Goal: Task Accomplishment & Management: Complete application form

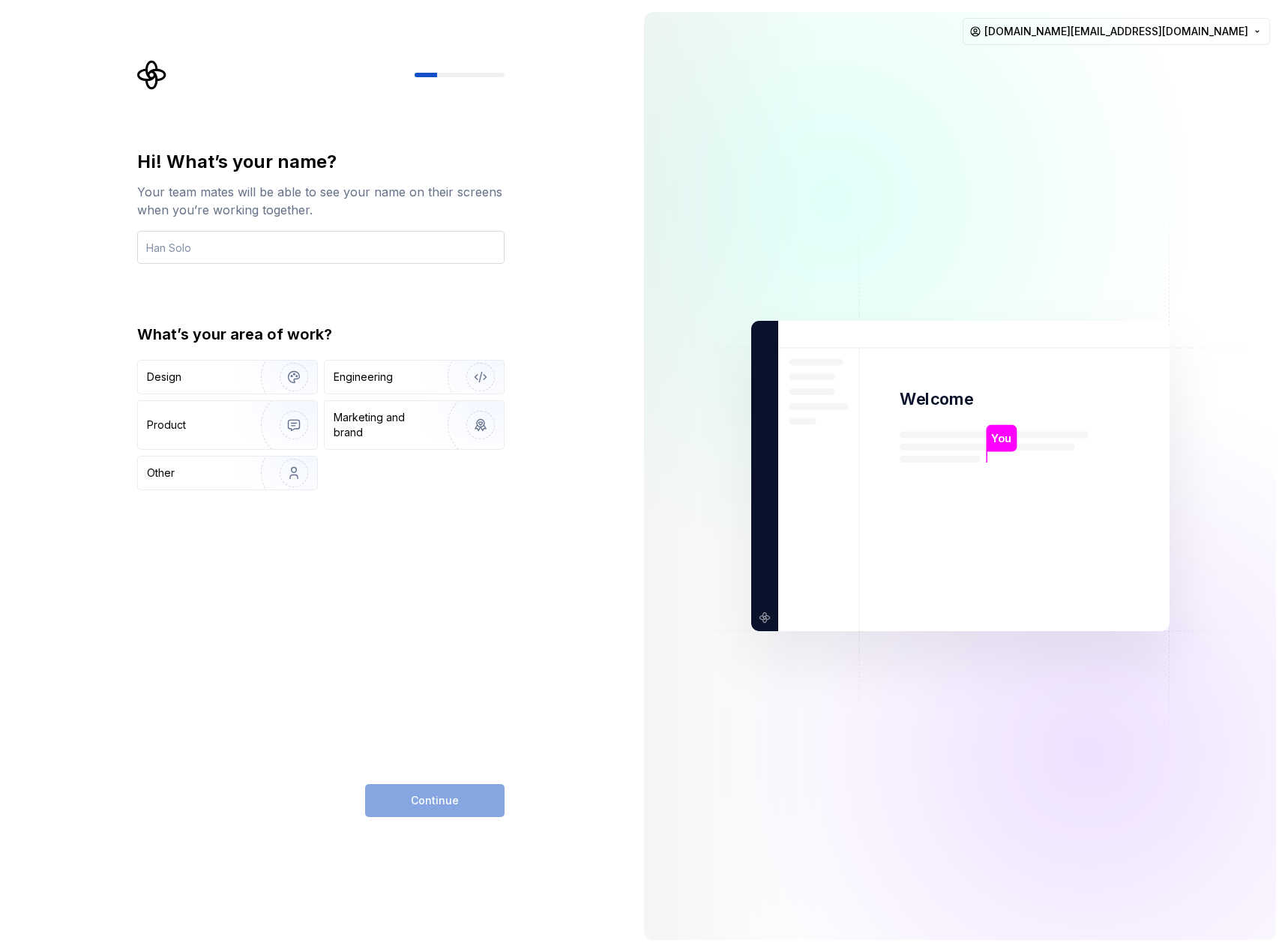
click at [269, 251] on input "text" at bounding box center [320, 247] width 367 height 33
type input "Zicheng Wang"
click at [245, 381] on img "button" at bounding box center [284, 377] width 96 height 101
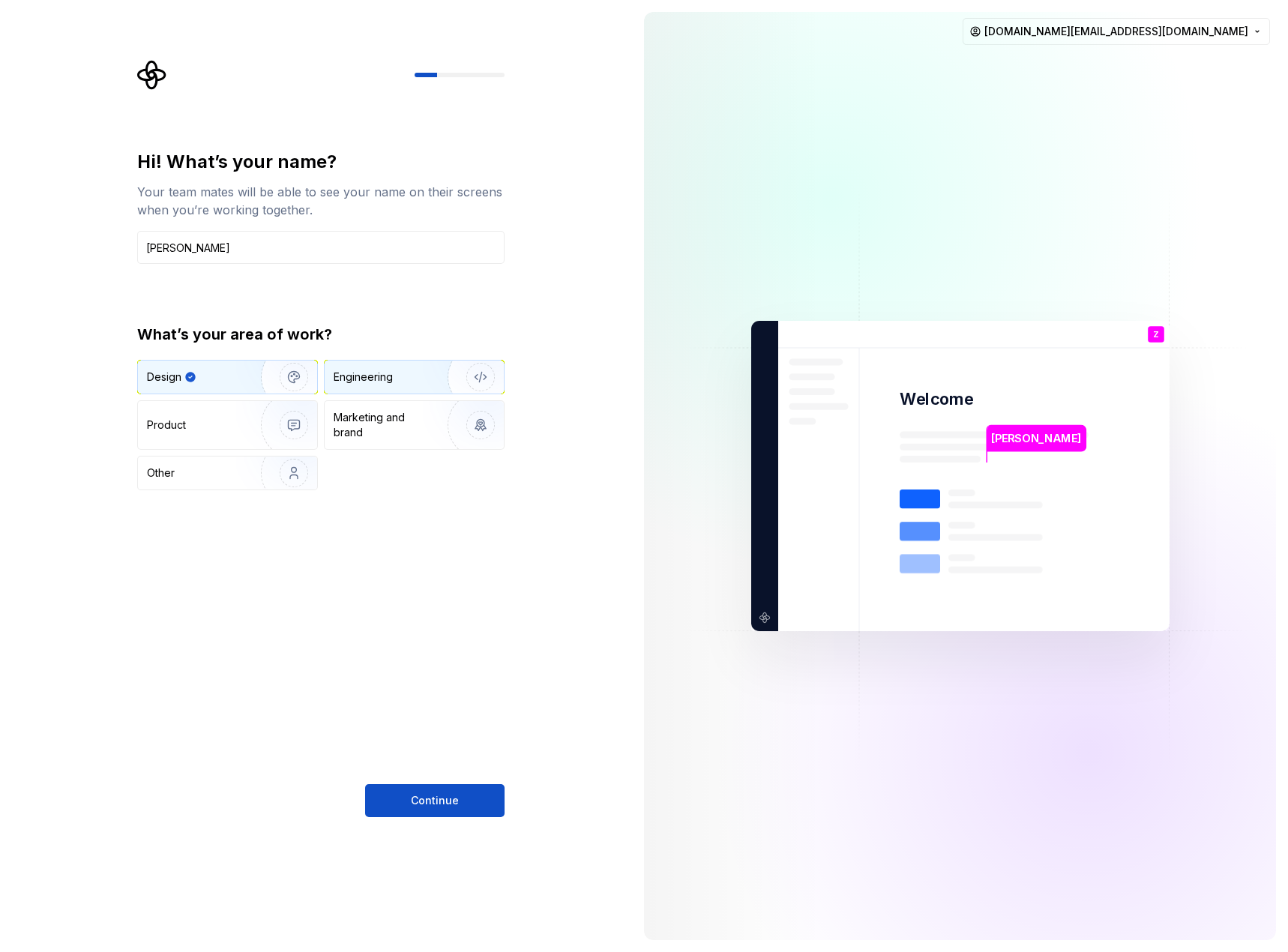
click at [403, 376] on div "Engineering" at bounding box center [393, 377] width 119 height 15
click at [214, 375] on div "Design" at bounding box center [193, 377] width 94 height 15
click at [468, 809] on button "Continue" at bounding box center [435, 801] width 140 height 33
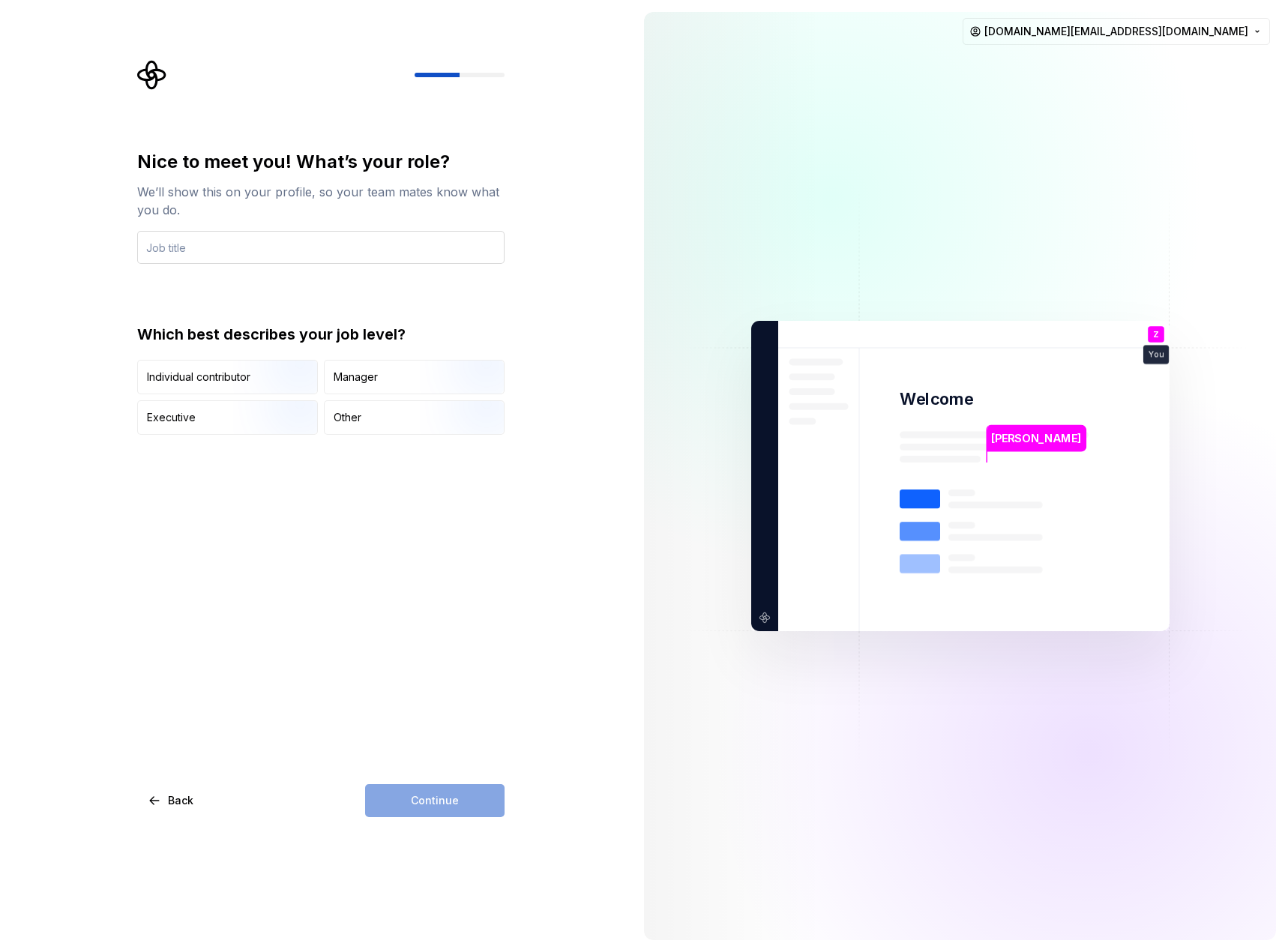
click at [314, 251] on input "text" at bounding box center [320, 247] width 367 height 33
type input "Product designer"
click at [260, 385] on img "button" at bounding box center [281, 396] width 96 height 101
click at [459, 806] on button "Continue" at bounding box center [435, 801] width 140 height 33
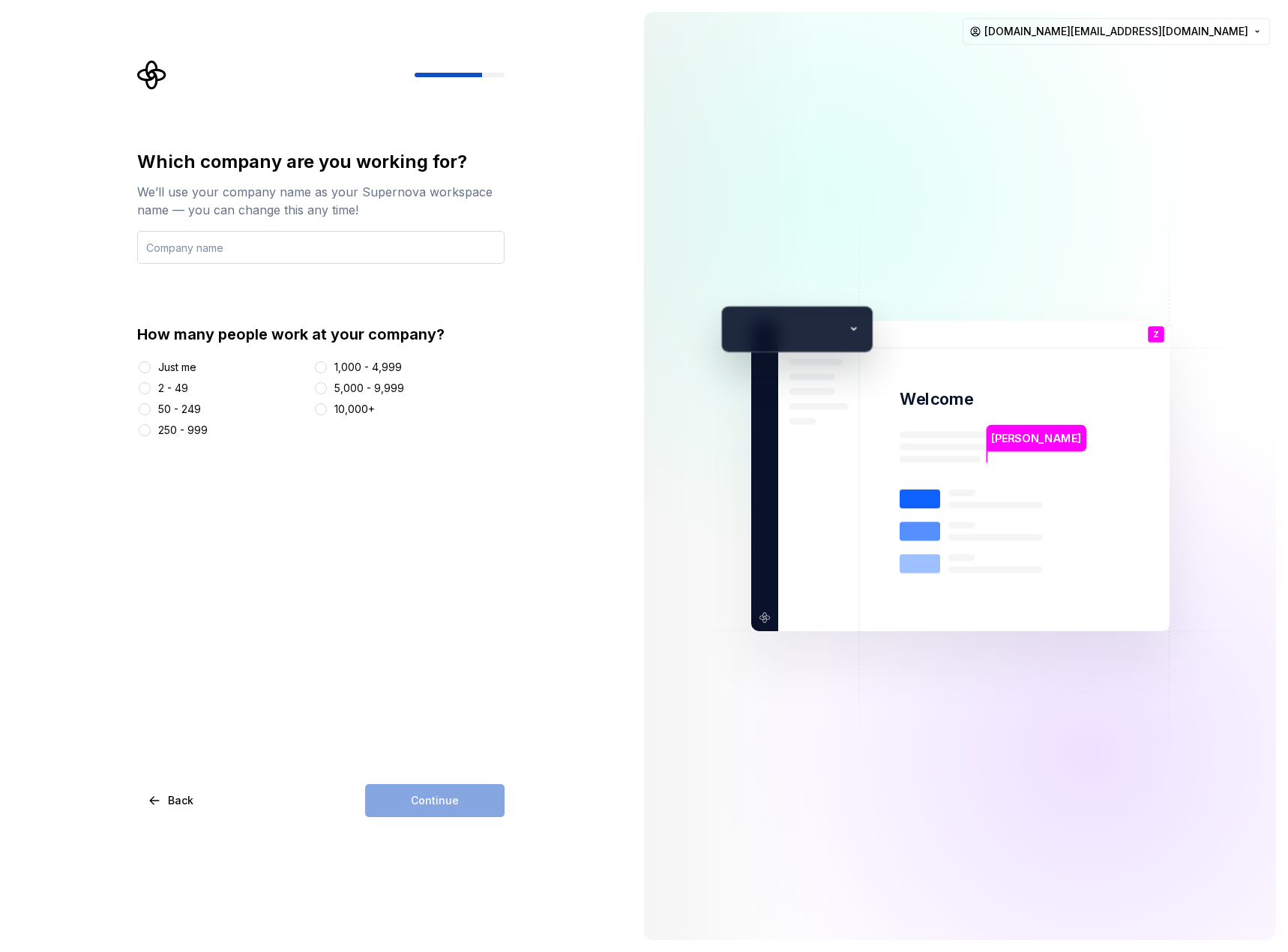
click at [297, 247] on input "text" at bounding box center [320, 247] width 367 height 33
type input "ACC"
click at [454, 302] on div "Which company are you working for? We’ll use your company name as your Supernov…" at bounding box center [320, 293] width 367 height 288
click at [390, 366] on div "1,000 - 4,999" at bounding box center [368, 367] width 67 height 15
click at [327, 366] on button "1,000 - 4,999" at bounding box center [320, 367] width 12 height 12
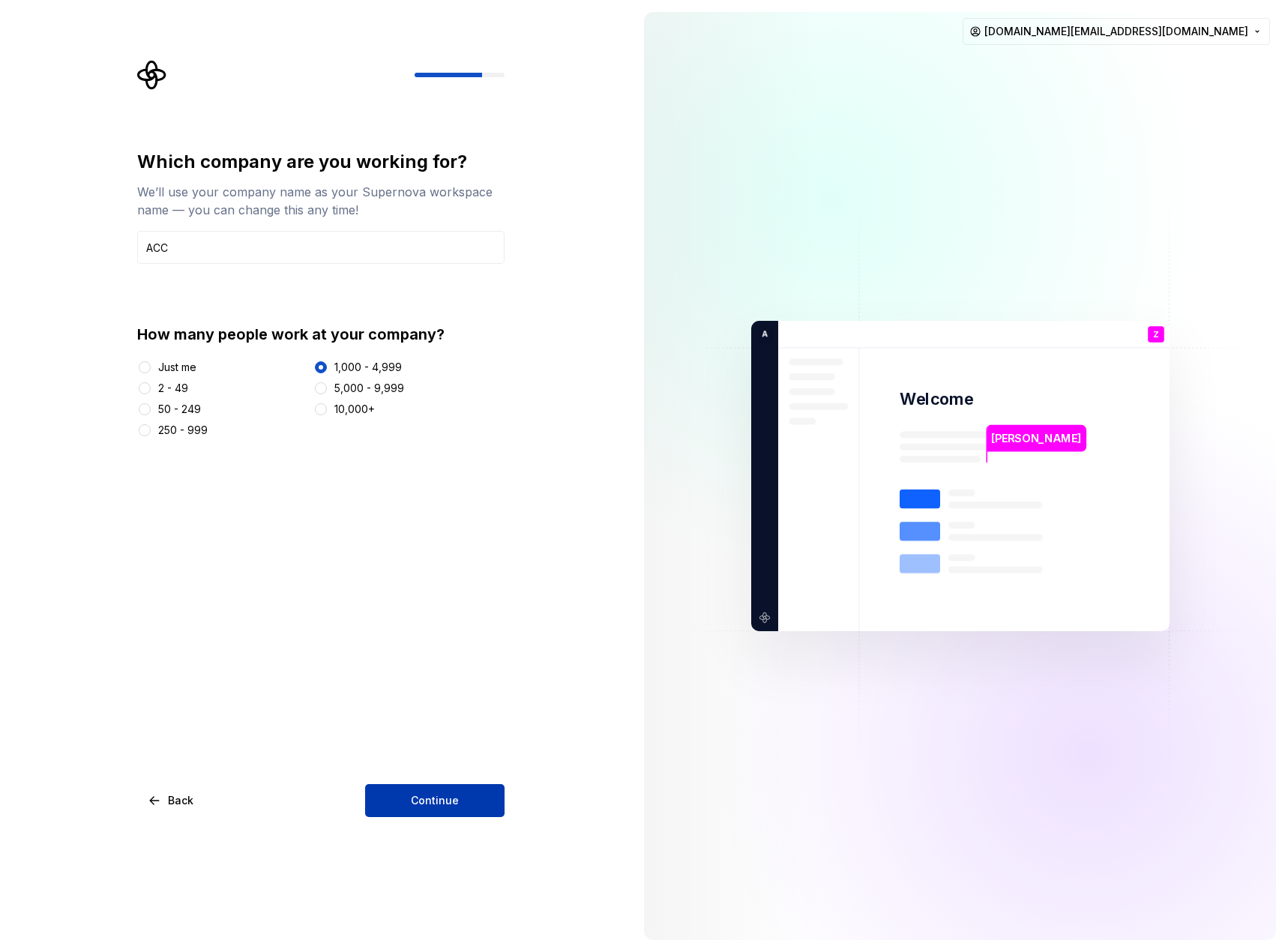
click at [471, 812] on button "Continue" at bounding box center [435, 801] width 140 height 33
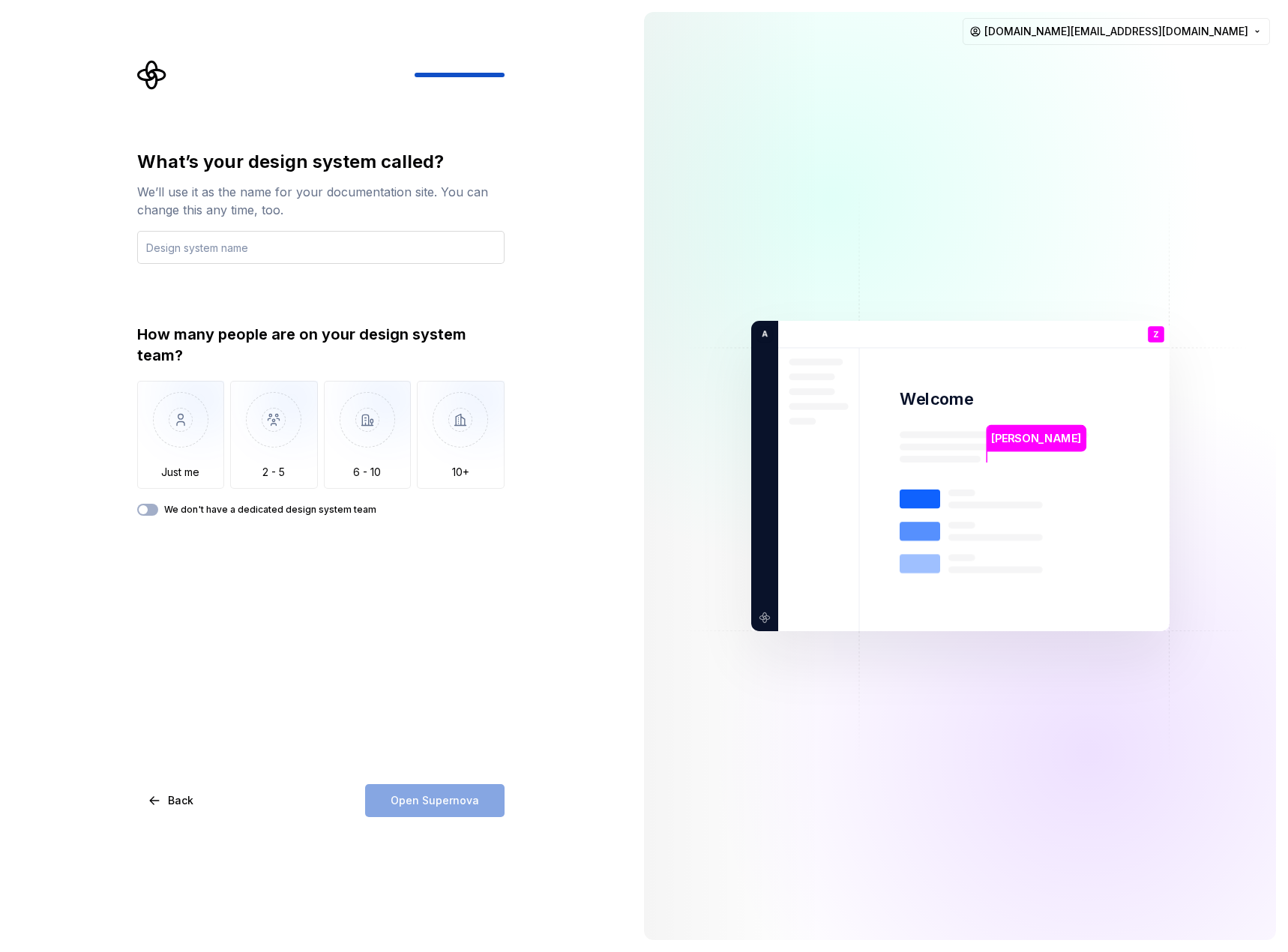
click at [426, 255] on input "text" at bounding box center [320, 247] width 367 height 33
type input "Accent"
click at [352, 452] on img "button" at bounding box center [368, 430] width 88 height 101
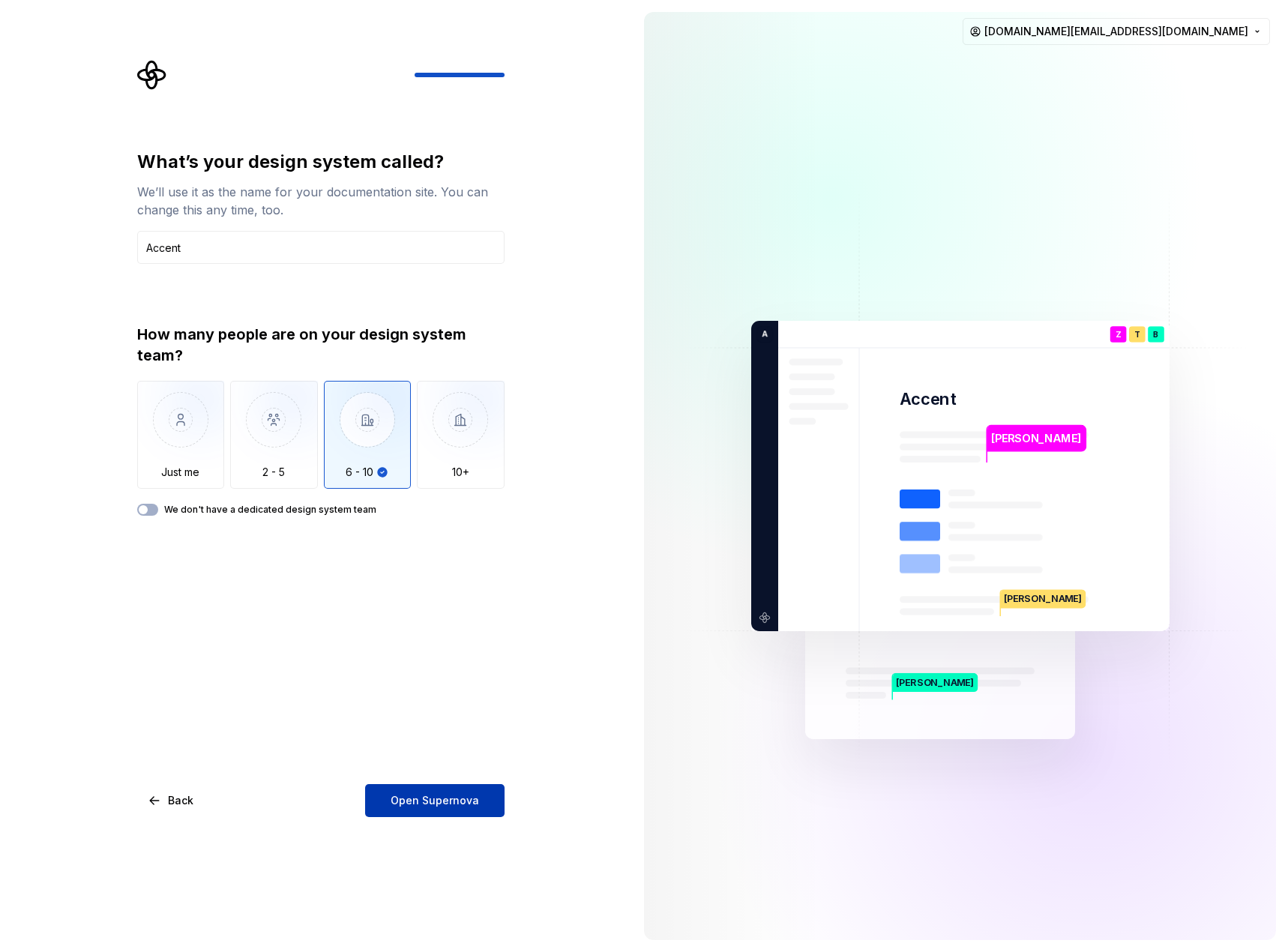
click at [486, 805] on button "Open Supernova" at bounding box center [435, 801] width 140 height 33
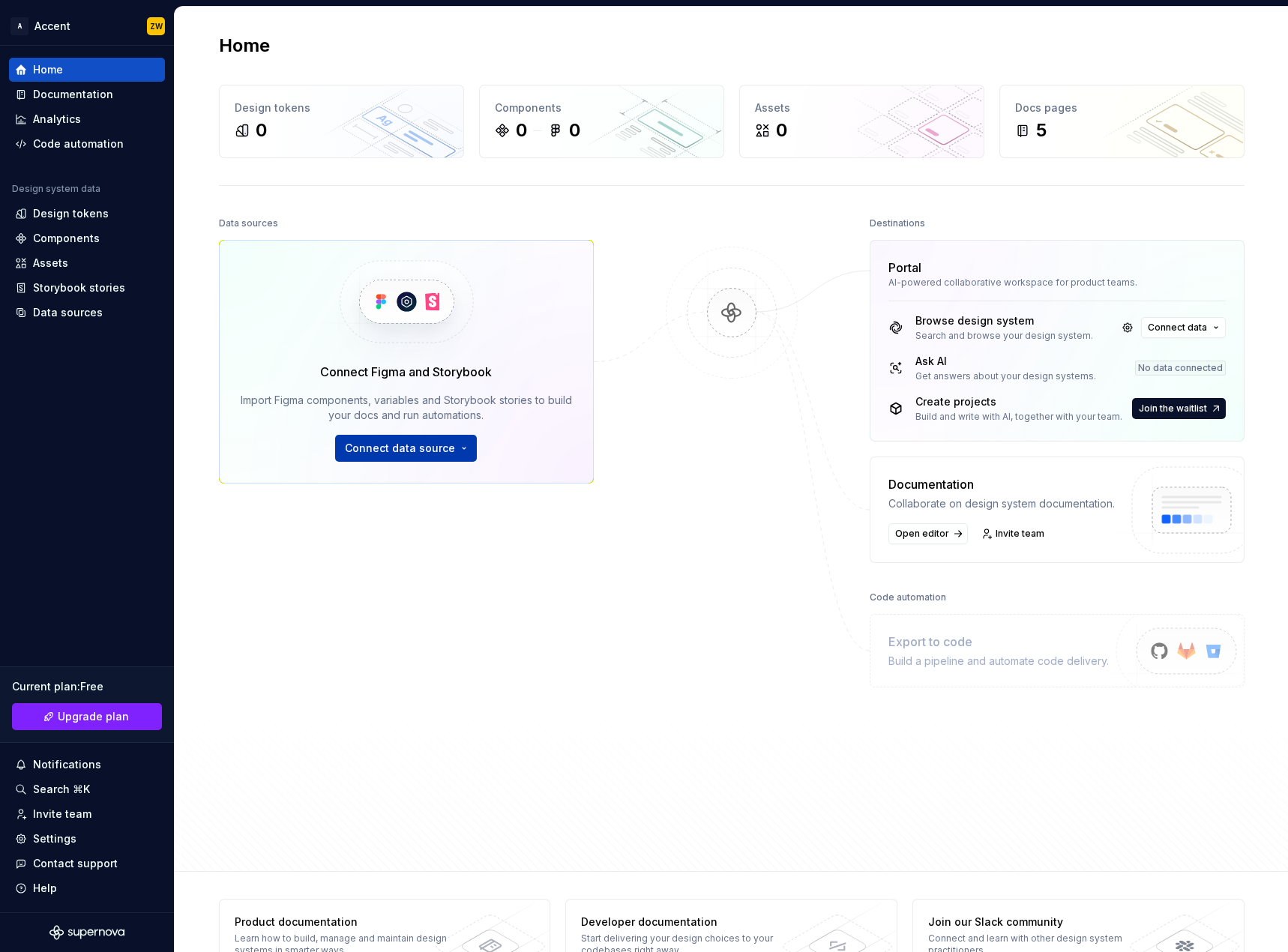
click at [449, 450] on button "Connect data source" at bounding box center [406, 448] width 142 height 27
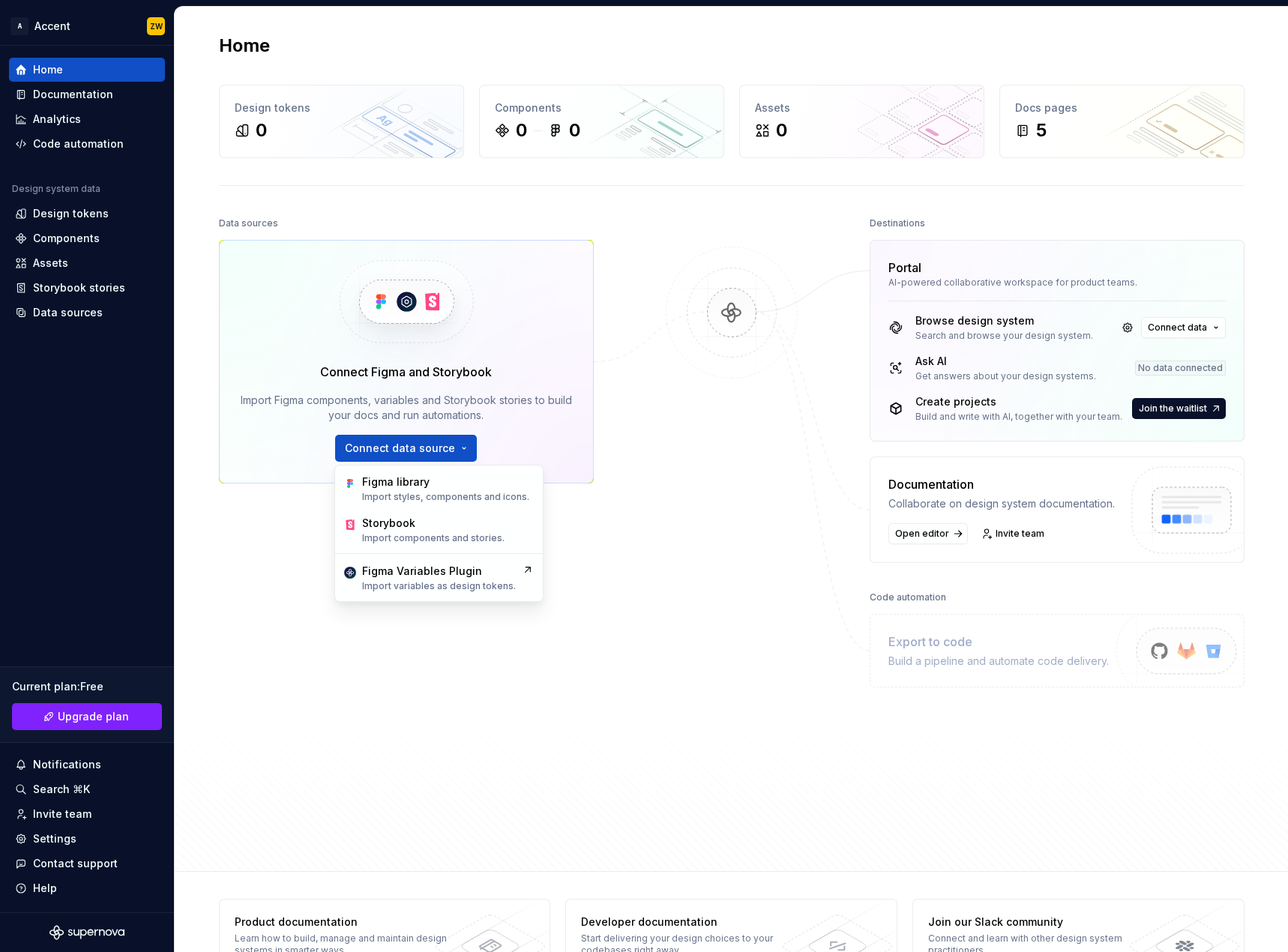
click at [642, 504] on div "Data sources Connect Figma and Storybook Import Figma components, variables and…" at bounding box center [732, 529] width 1026 height 631
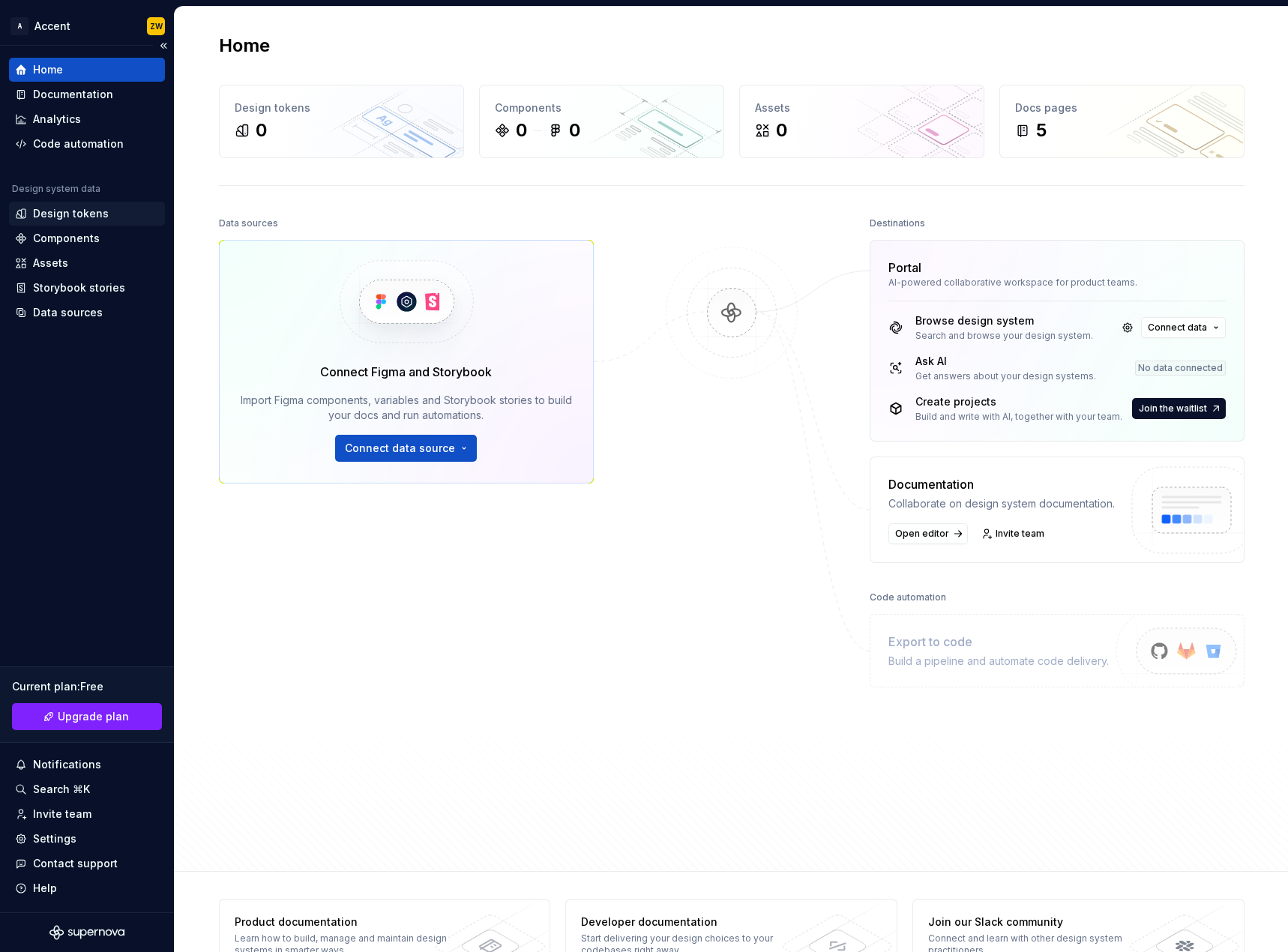
click at [101, 219] on div "Design tokens" at bounding box center [71, 213] width 76 height 15
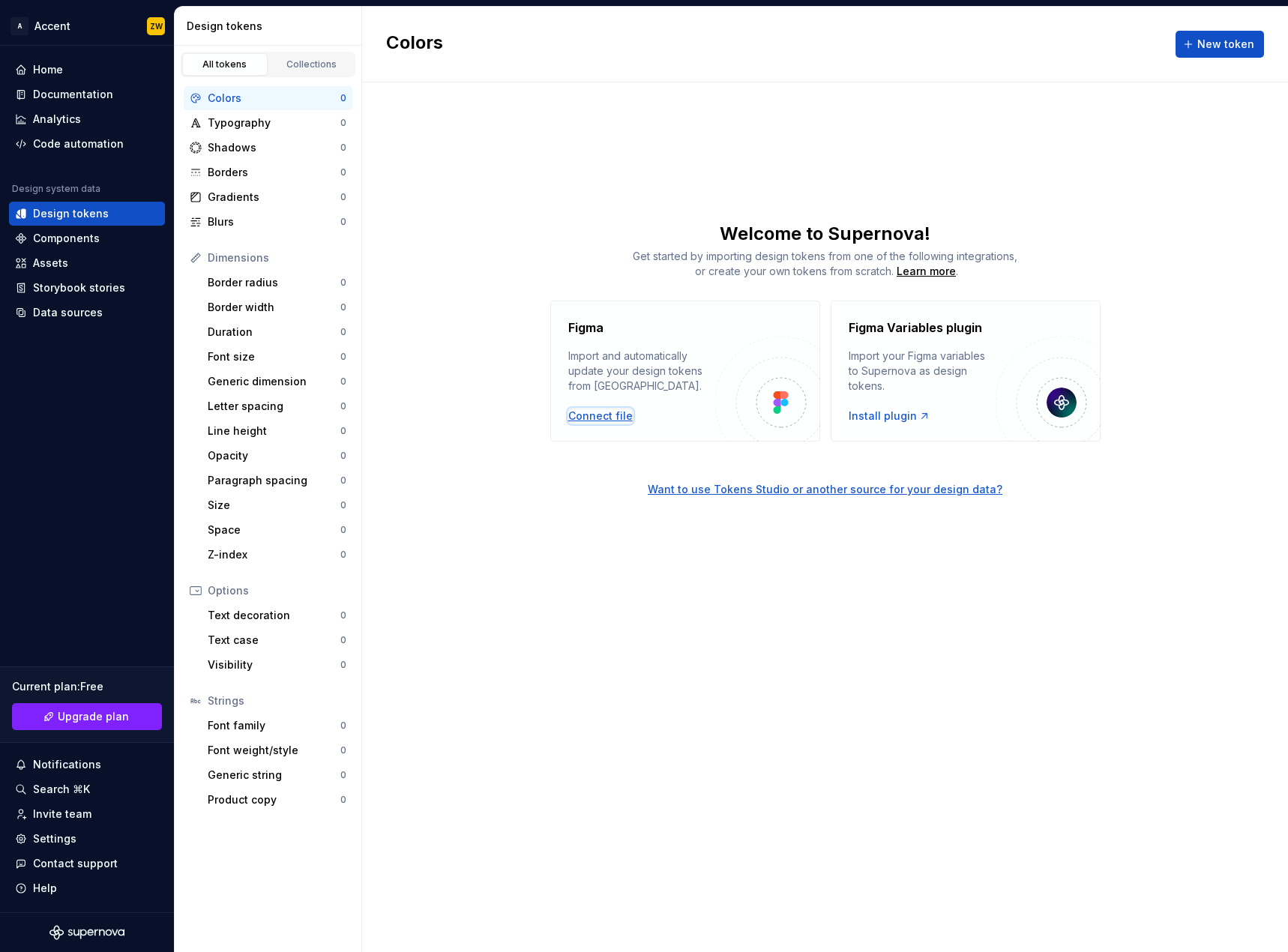
click at [610, 414] on div "Connect file" at bounding box center [600, 415] width 64 height 15
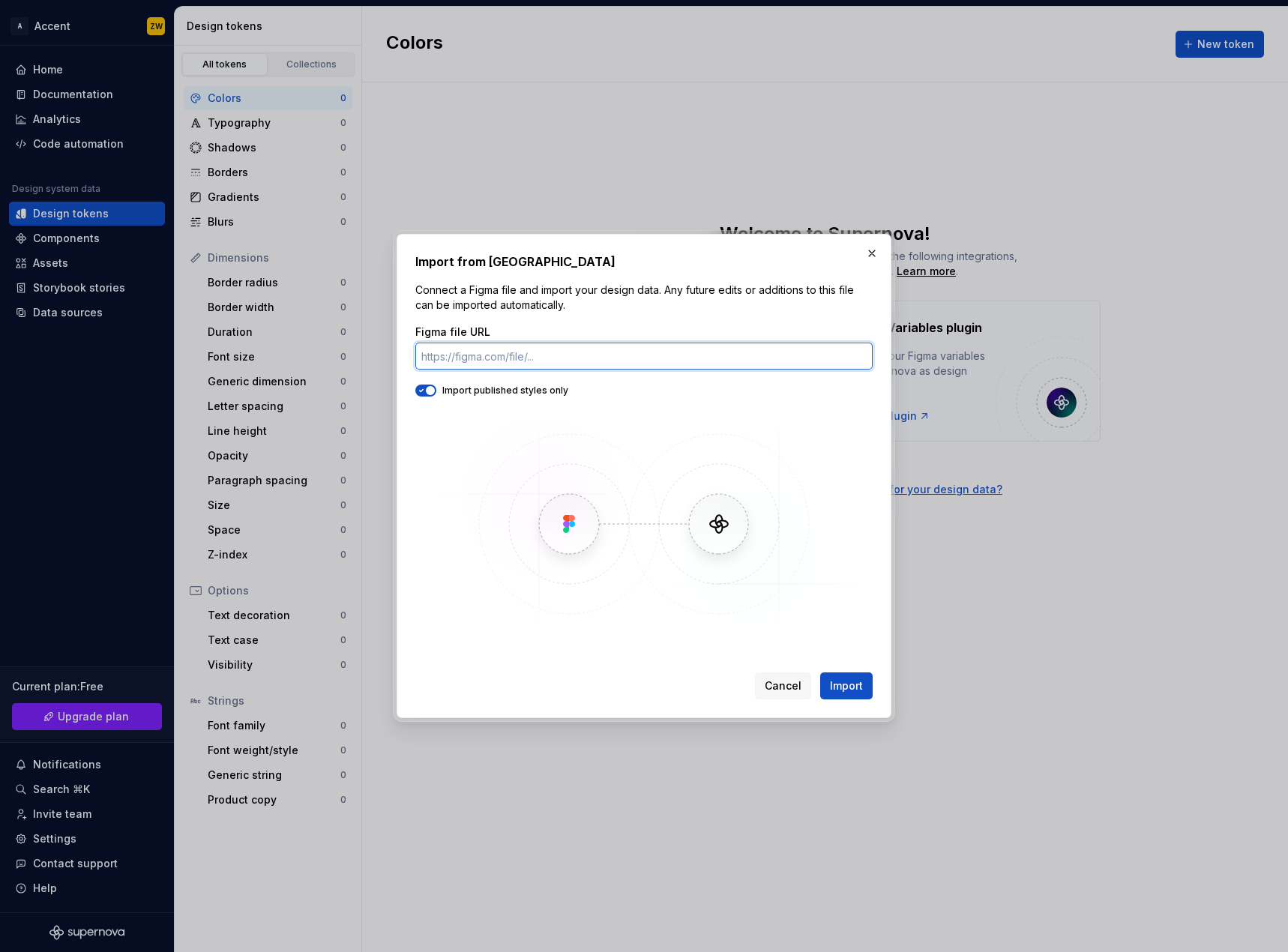
click at [497, 351] on input "Figma file URL" at bounding box center [644, 356] width 457 height 27
paste input "https://www.figma.com/design/iBQeMiYyZHhvyYTaOJPRSp/Current-ACC-email-templates…"
type input "https://www.figma.com/design/iBQeMiYyZHhvyYTaOJPRSp/Current-ACC-email-templates…"
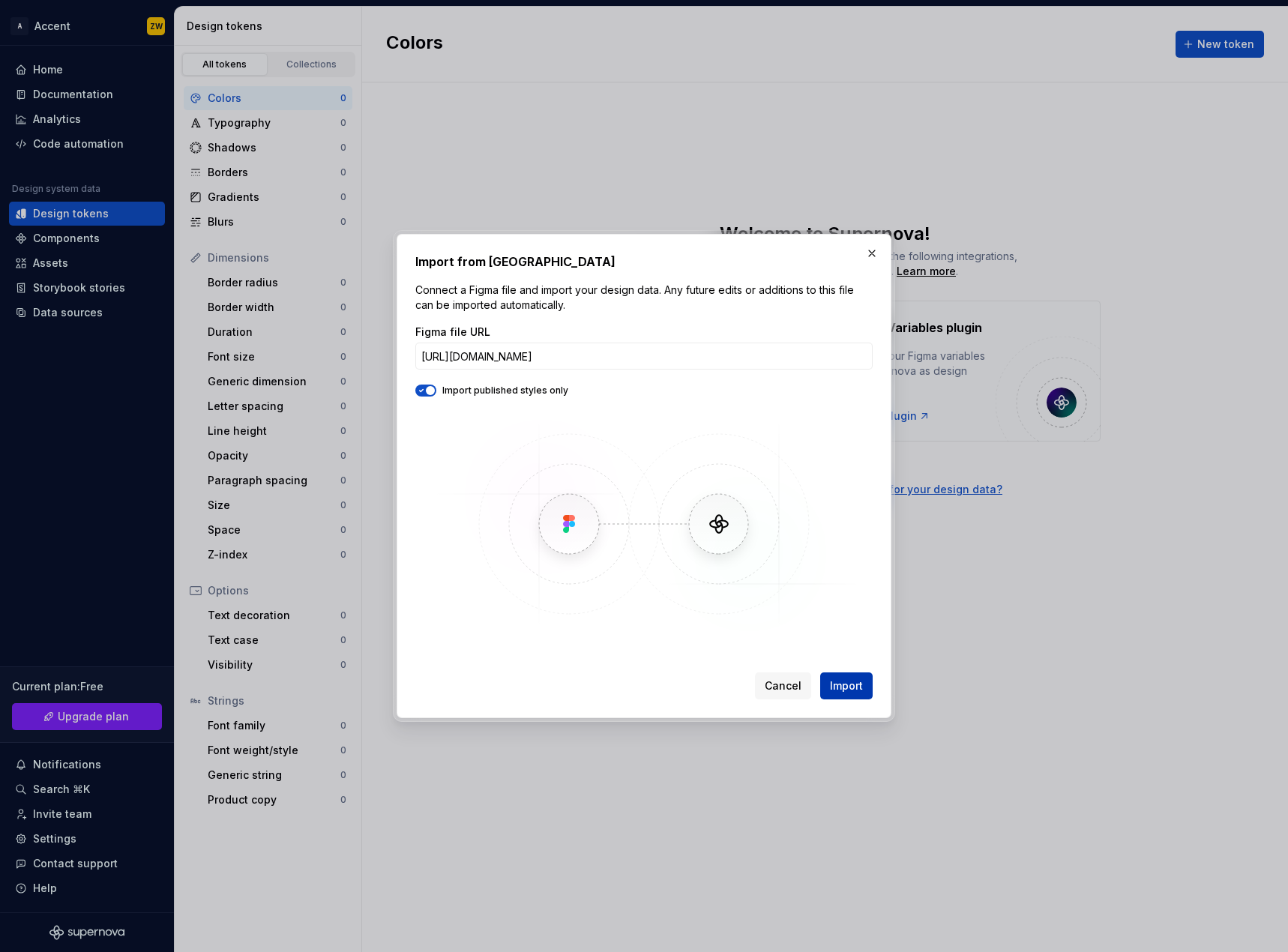
click at [863, 687] on button "Import" at bounding box center [846, 686] width 52 height 27
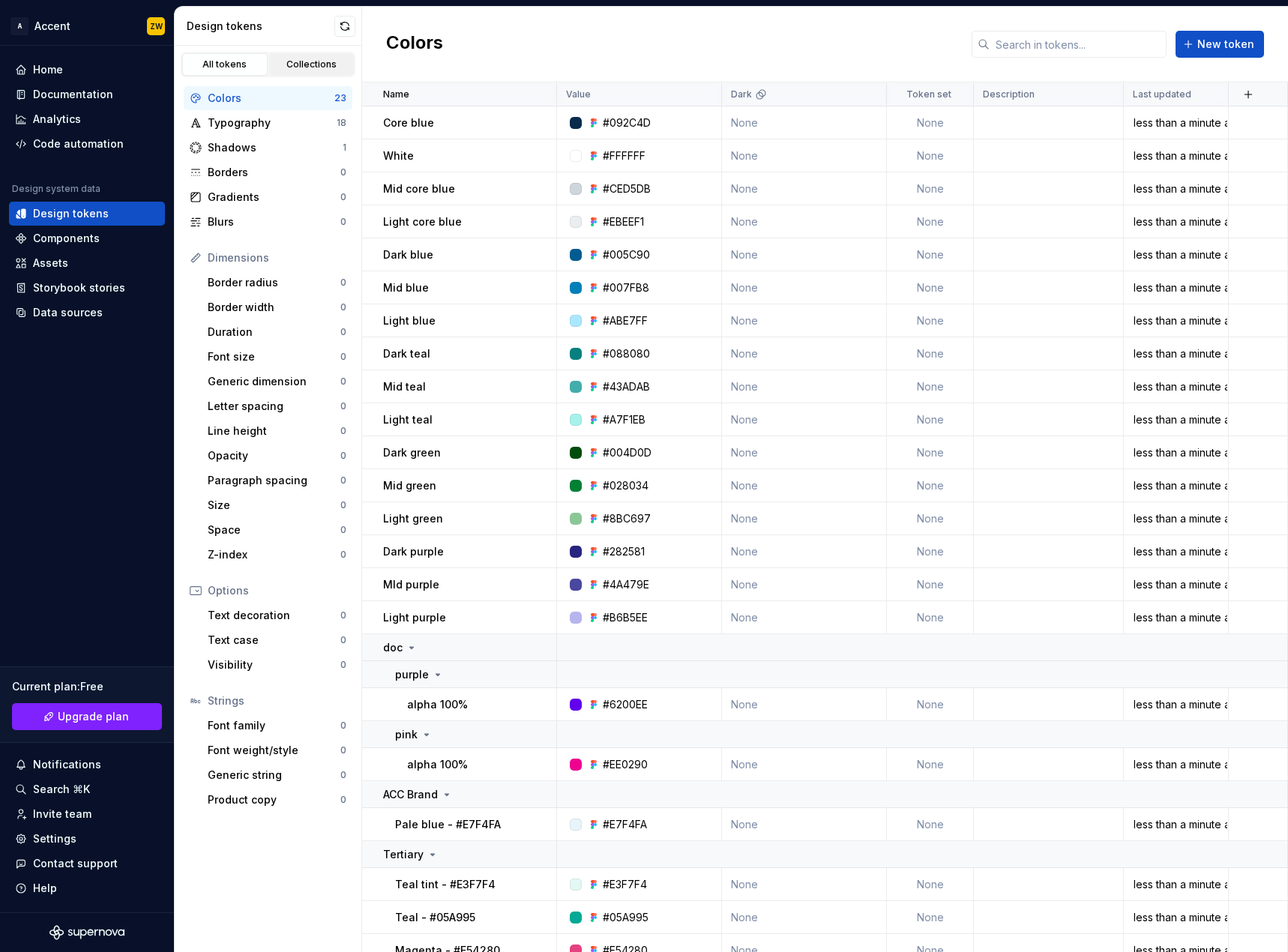
click at [307, 69] on div "Collections" at bounding box center [311, 64] width 75 height 12
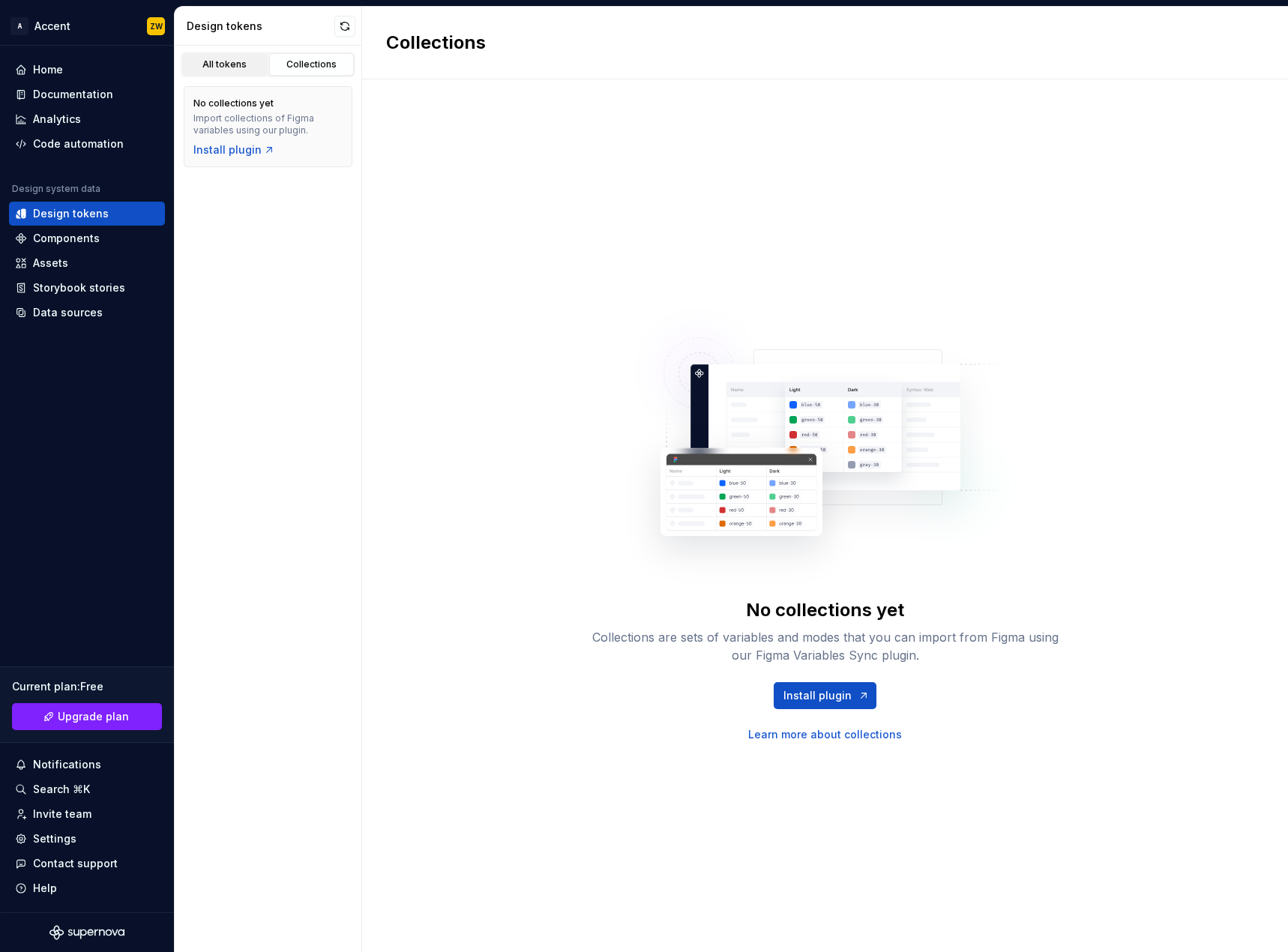
click at [219, 67] on div "All tokens" at bounding box center [224, 64] width 75 height 12
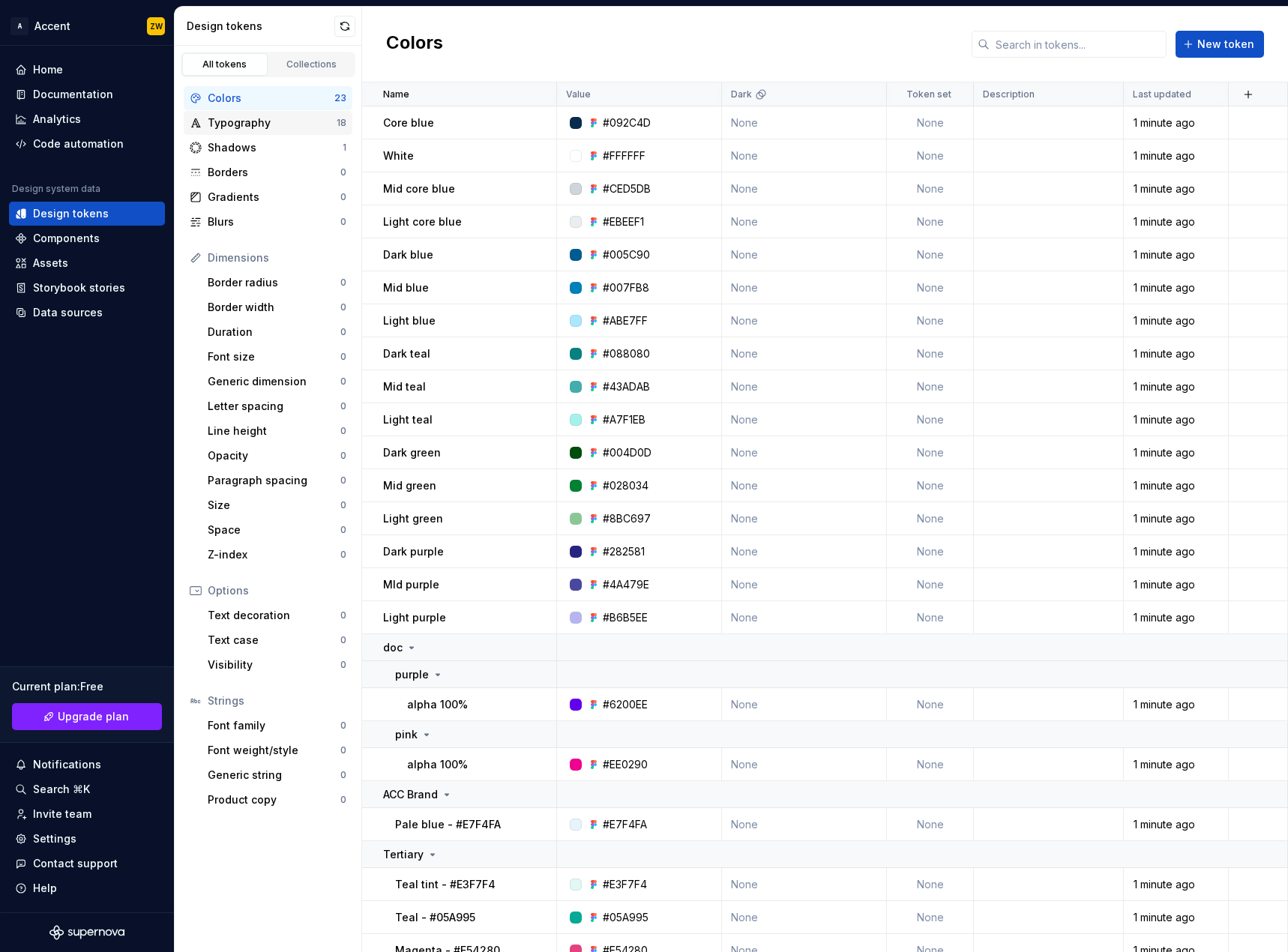
click at [306, 122] on div "Typography" at bounding box center [272, 123] width 129 height 15
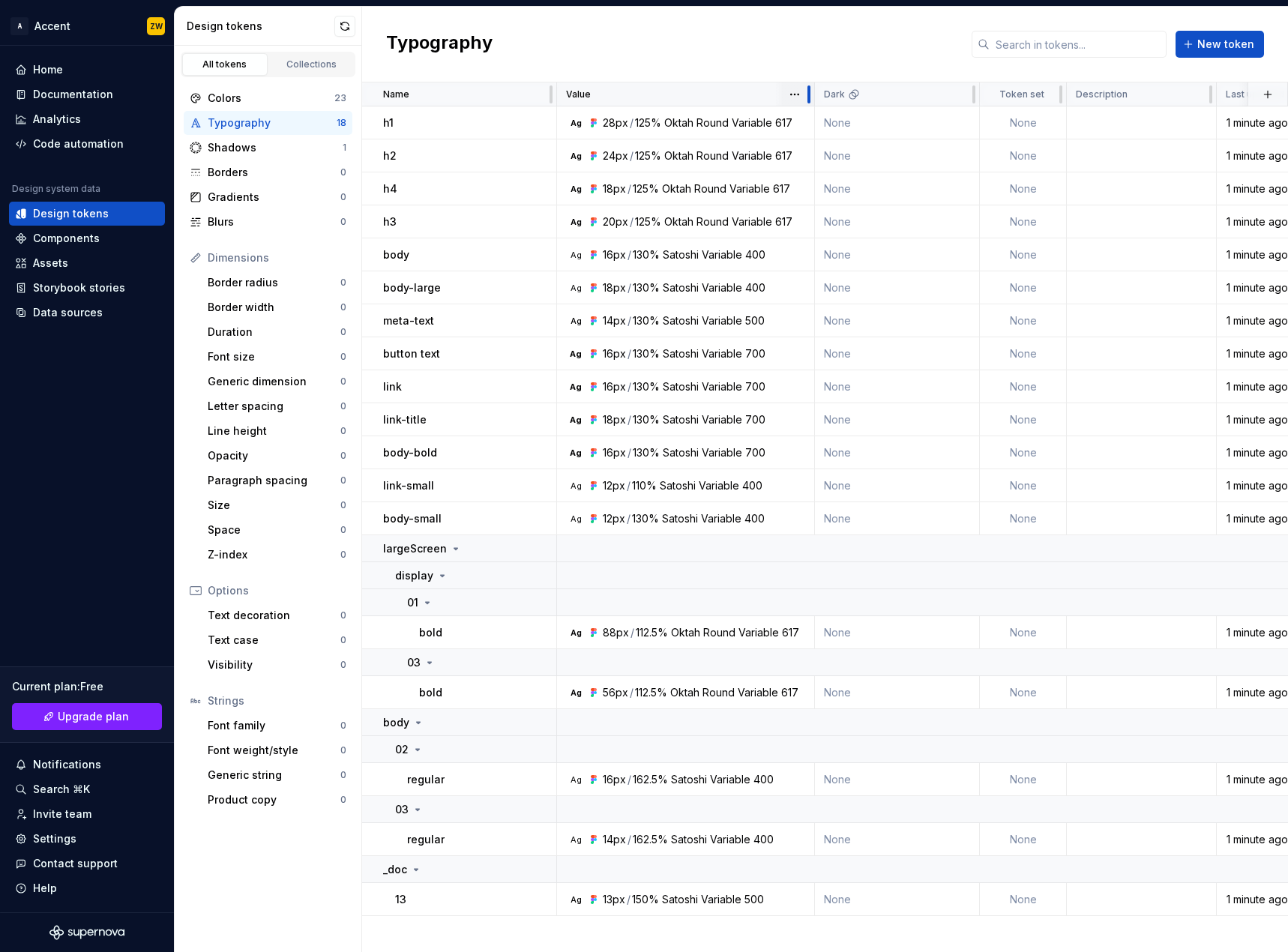
drag, startPoint x: 718, startPoint y: 97, endPoint x: 820, endPoint y: 100, distance: 102.0
click at [815, 100] on div at bounding box center [808, 94] width 12 height 24
click at [310, 151] on div "Shadows" at bounding box center [275, 147] width 135 height 15
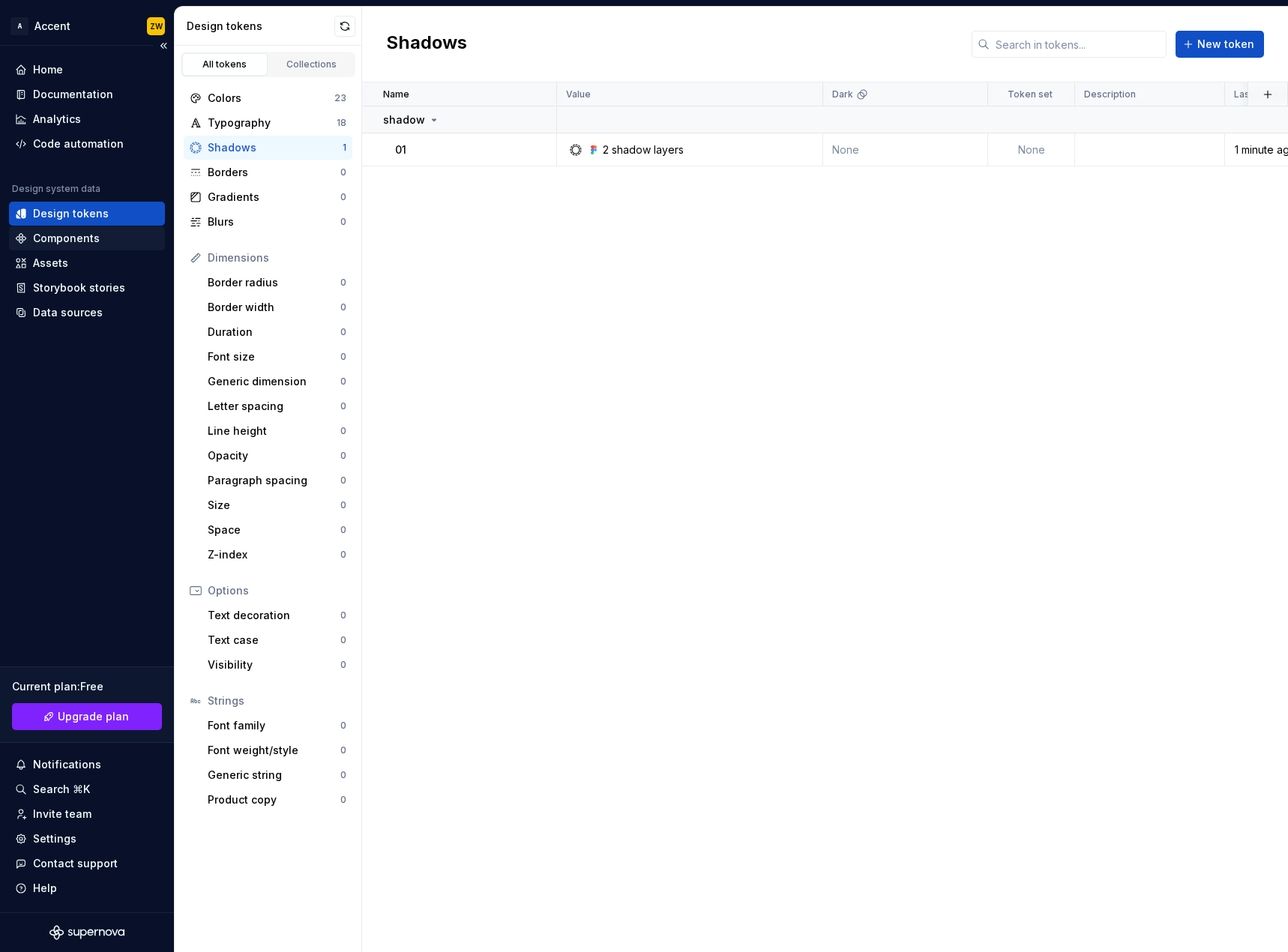
click at [97, 241] on div "Components" at bounding box center [87, 238] width 144 height 15
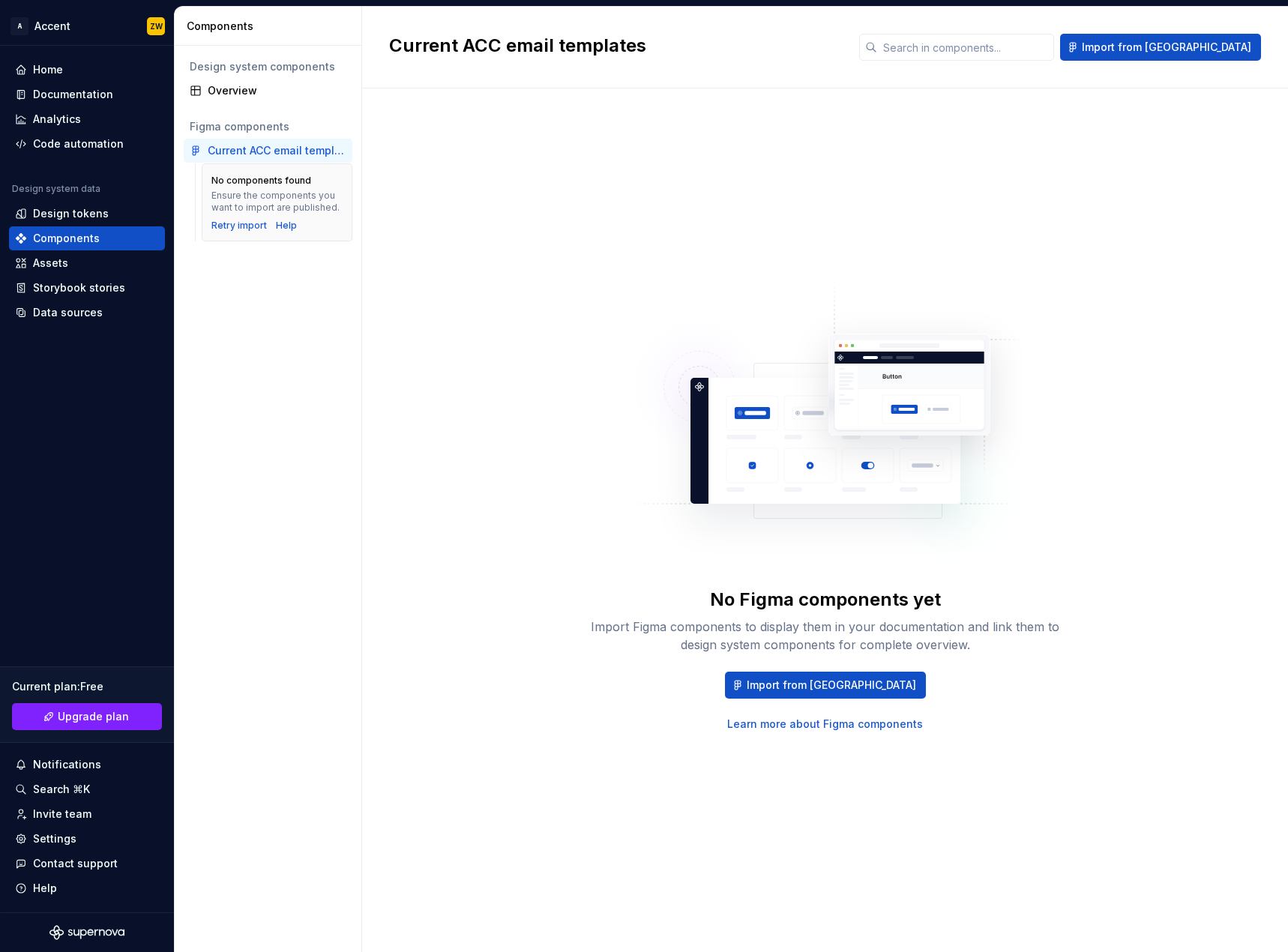
click at [312, 147] on div "Current ACC email templates" at bounding box center [277, 151] width 139 height 15
drag, startPoint x: 489, startPoint y: 232, endPoint x: 461, endPoint y: 224, distance: 29.1
click at [489, 232] on div "No Figma components yet Import Figma components to display them in your documen…" at bounding box center [825, 505] width 872 height 779
click at [97, 266] on div "Assets" at bounding box center [87, 262] width 144 height 15
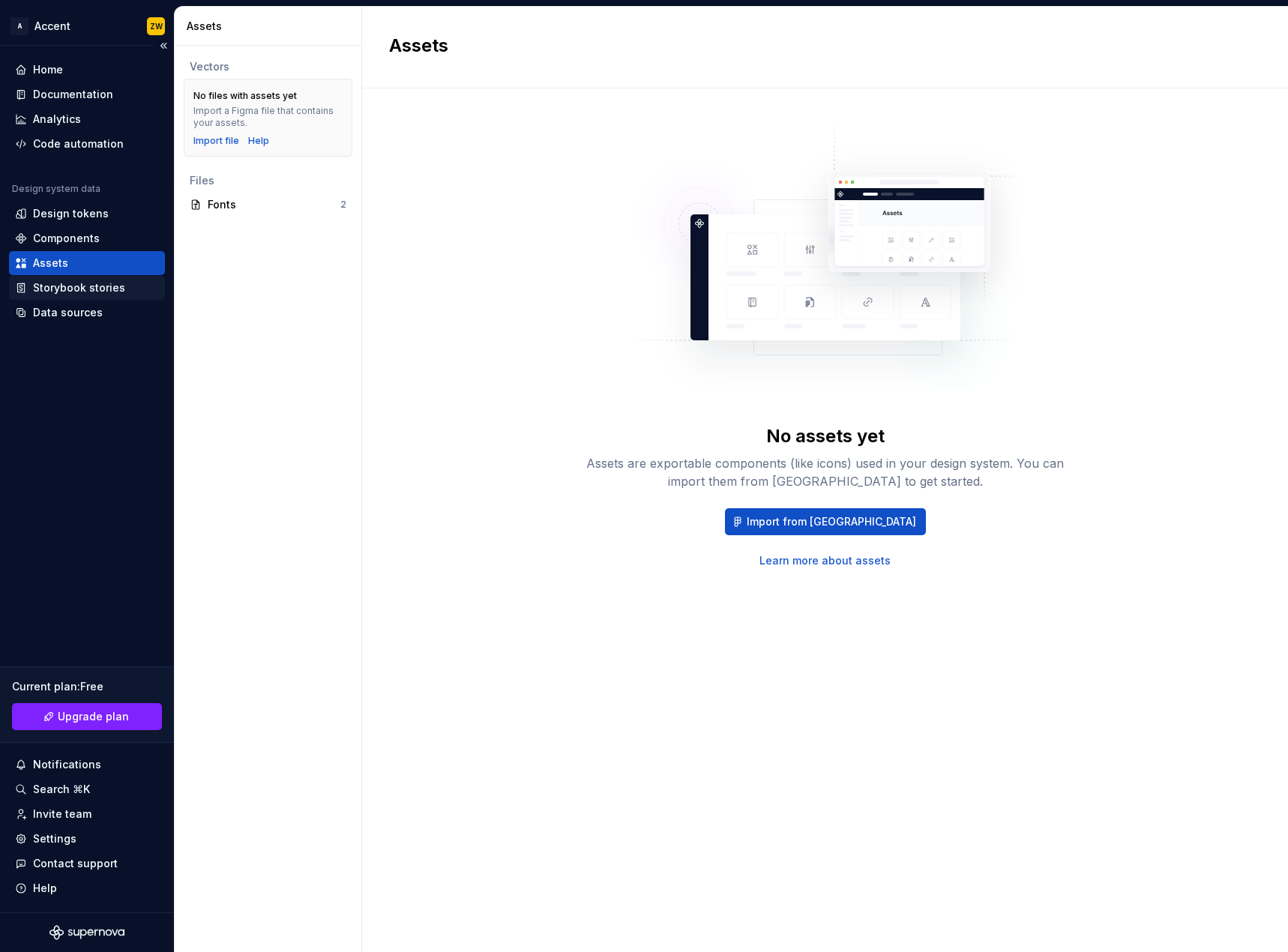
click at [102, 290] on div "Storybook stories" at bounding box center [79, 288] width 92 height 15
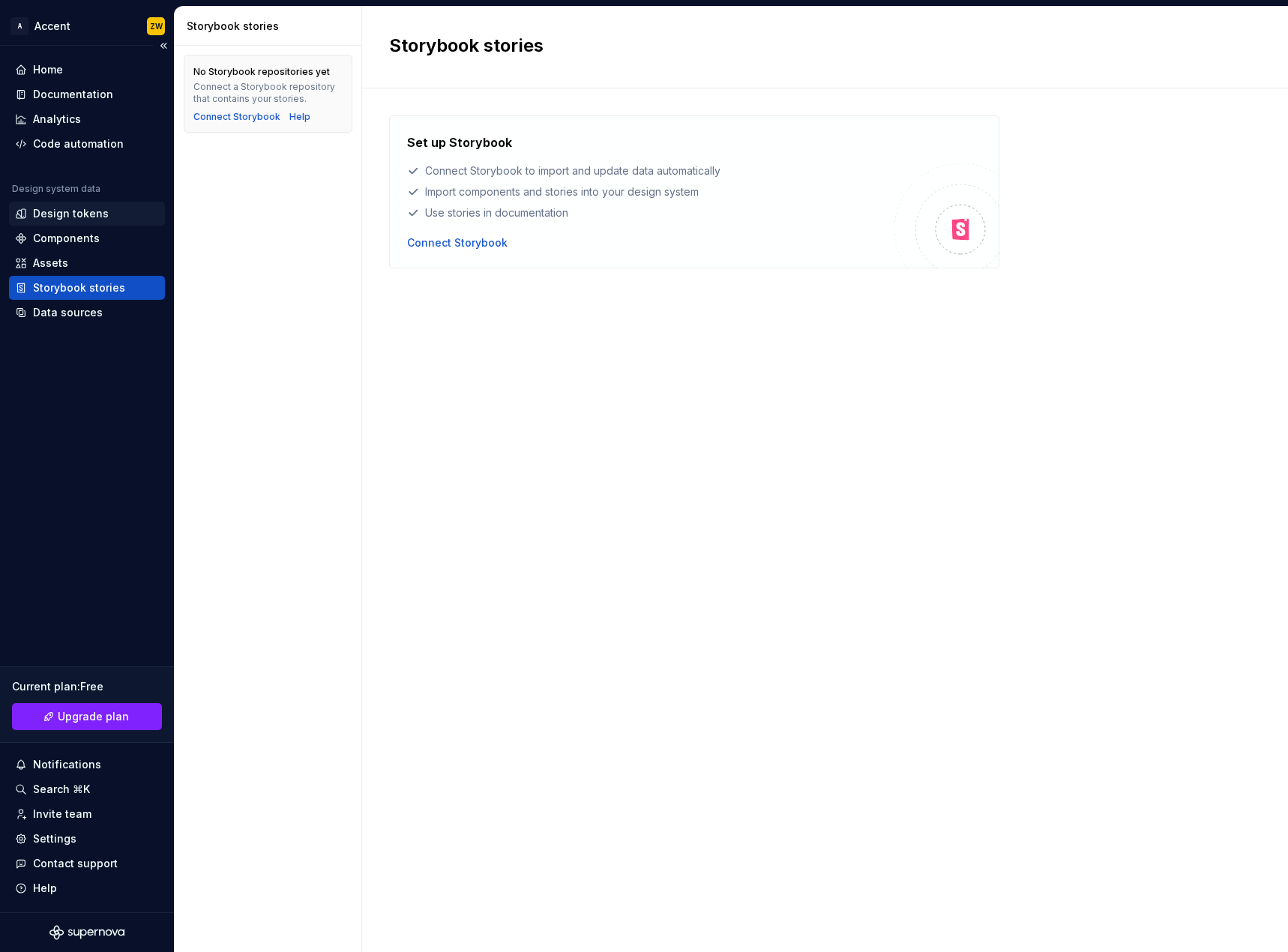
click at [101, 213] on div "Design tokens" at bounding box center [71, 213] width 76 height 15
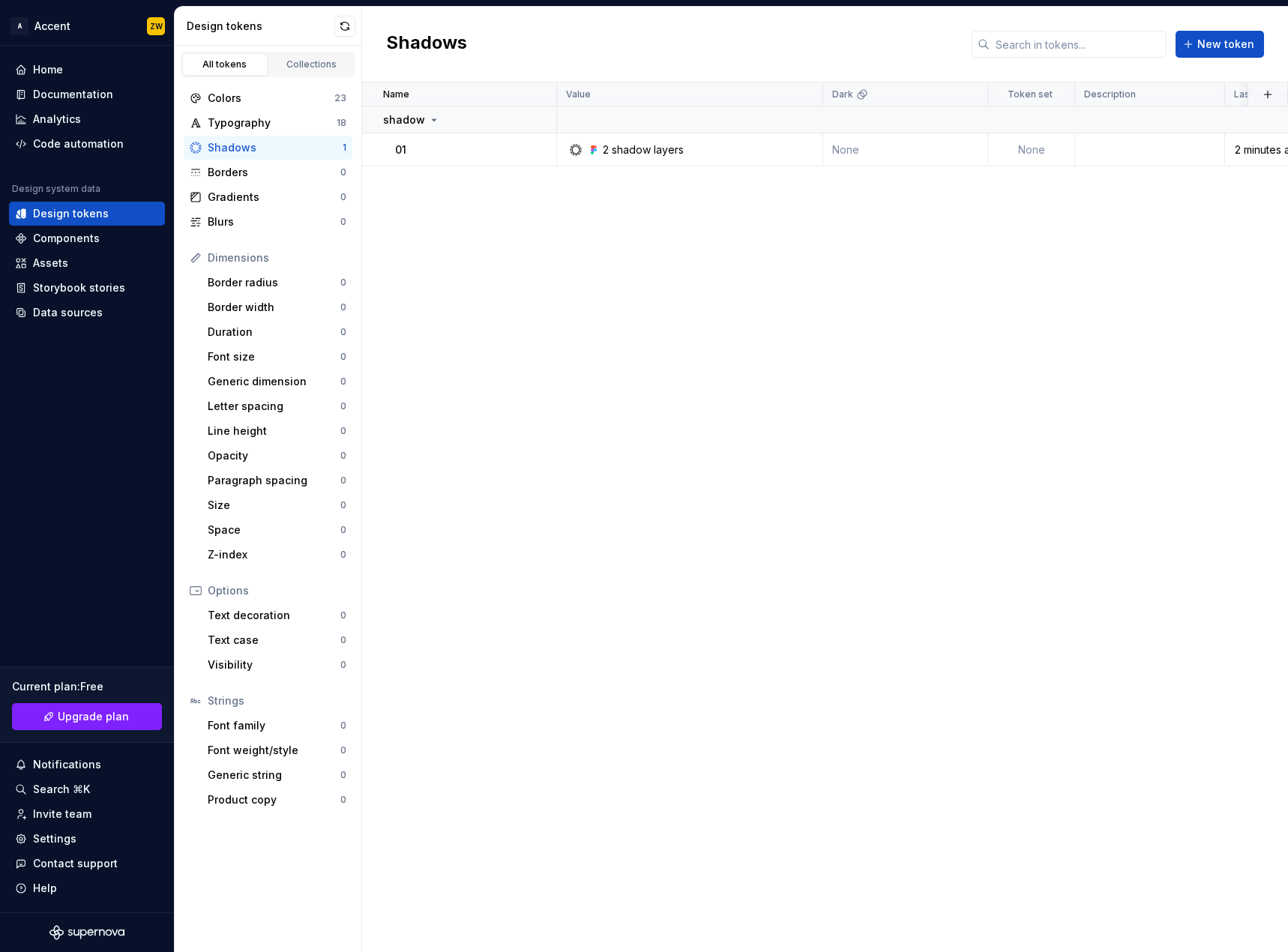
click at [258, 255] on div "Dimensions" at bounding box center [277, 258] width 139 height 15
click at [212, 258] on div "Dimensions" at bounding box center [277, 258] width 139 height 15
click at [274, 124] on div "Typography" at bounding box center [272, 123] width 129 height 15
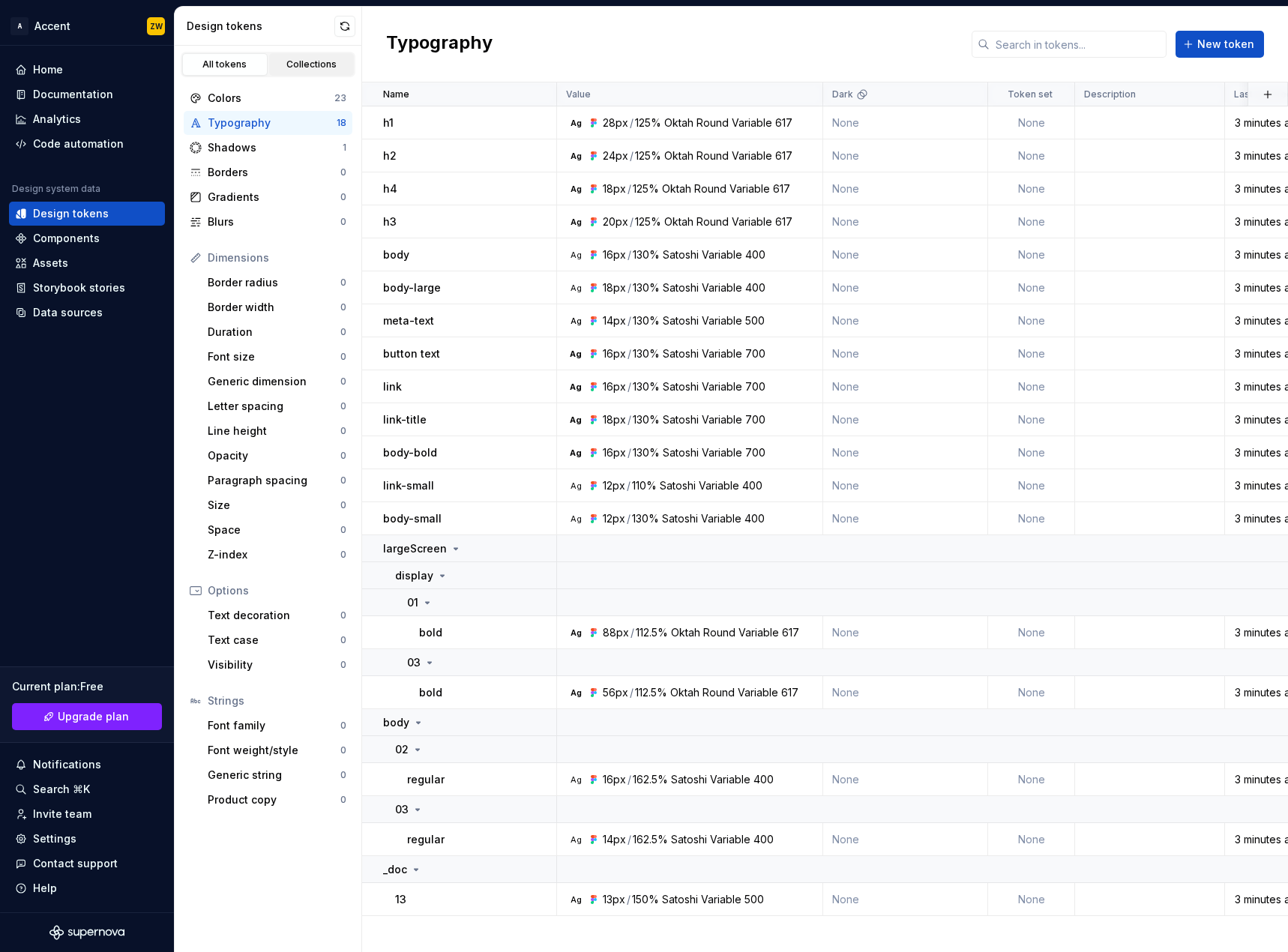
click at [311, 60] on div "Collections" at bounding box center [311, 64] width 75 height 12
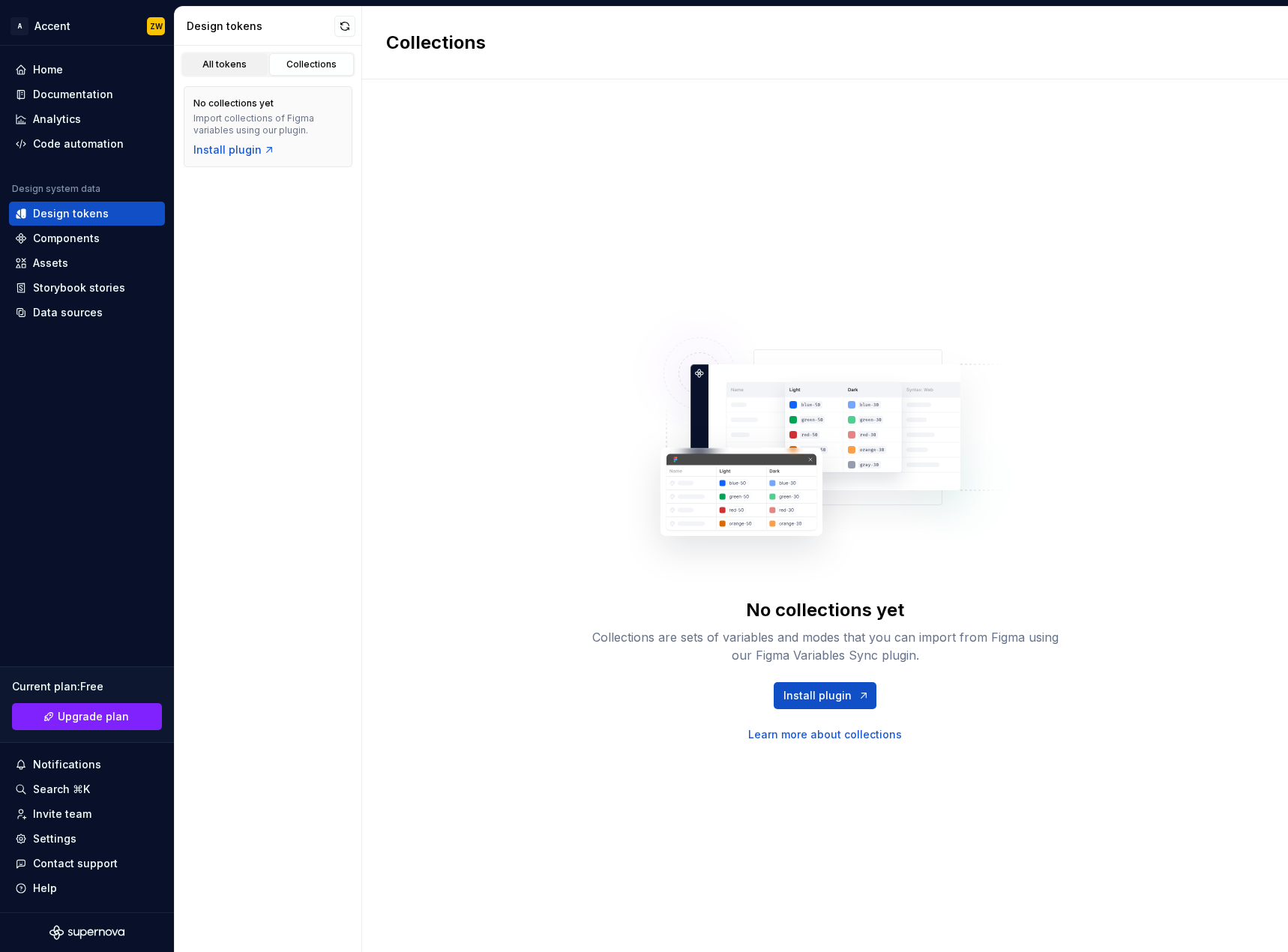
click at [226, 62] on div "All tokens" at bounding box center [224, 64] width 75 height 12
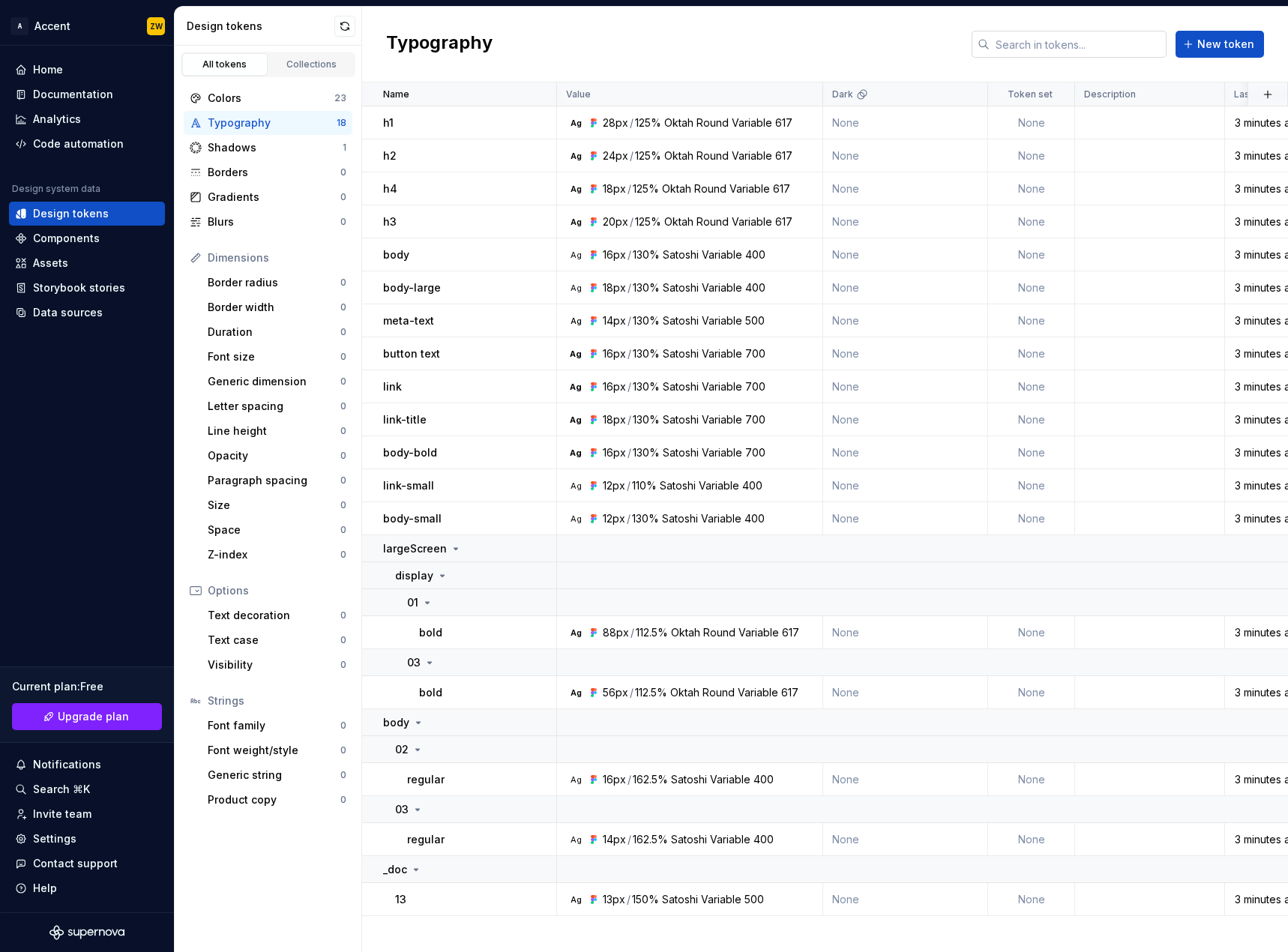
click at [1068, 45] on input "text" at bounding box center [1077, 44] width 177 height 27
click at [862, 45] on div "Typography New token" at bounding box center [825, 45] width 926 height 76
click at [132, 143] on div "Code automation" at bounding box center [87, 143] width 144 height 15
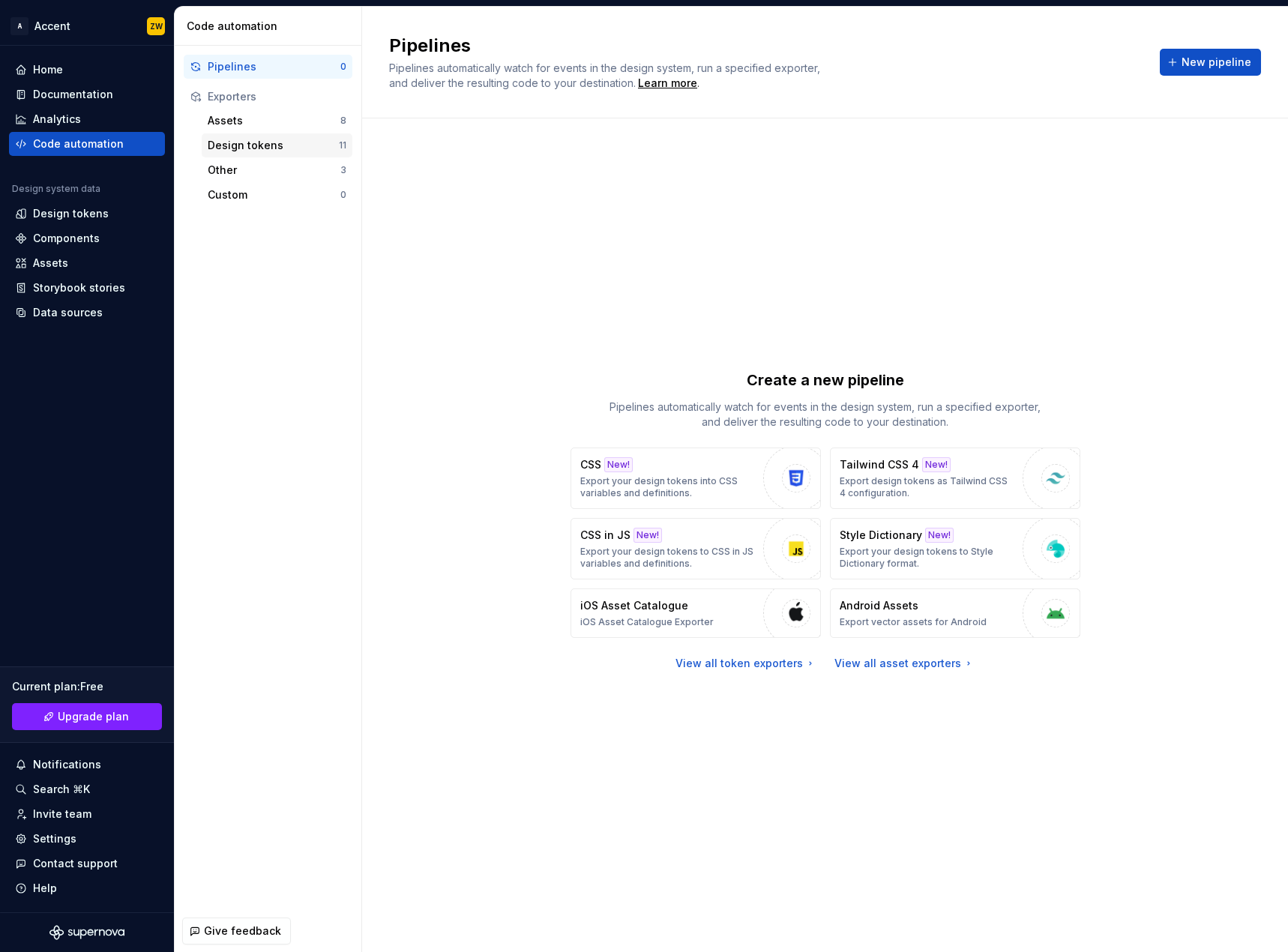
click at [303, 145] on div "Design tokens" at bounding box center [273, 145] width 131 height 15
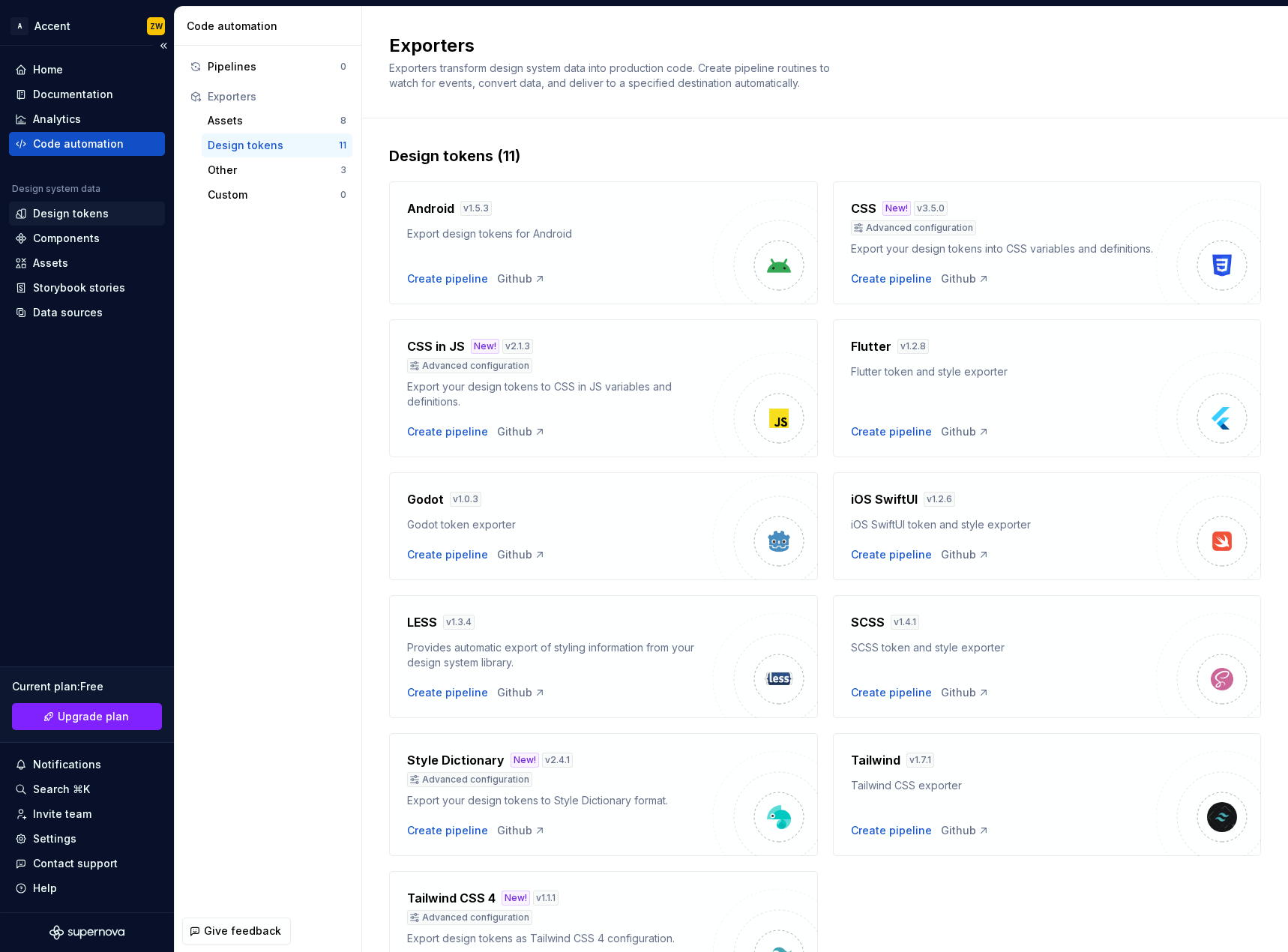
click at [105, 219] on div "Design tokens" at bounding box center [87, 213] width 144 height 15
